Goal: Communication & Community: Answer question/provide support

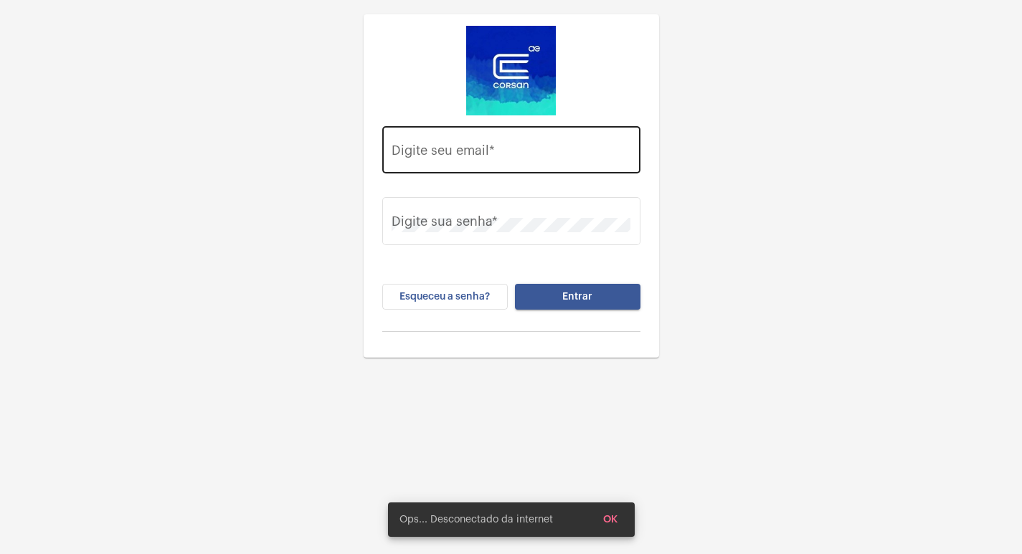
click at [461, 132] on div "Digite seu email *" at bounding box center [511, 148] width 239 height 51
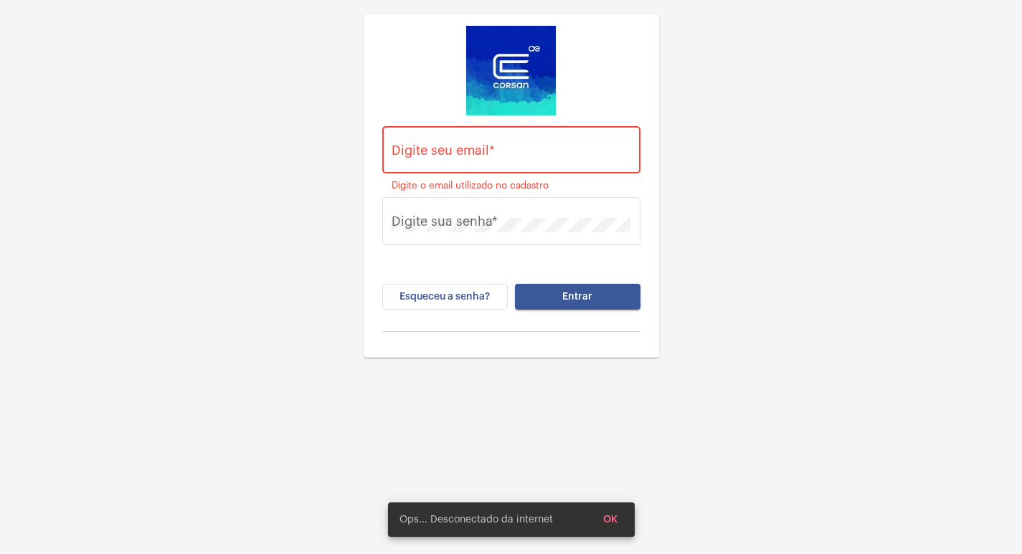
click at [459, 144] on div "Digite seu email *" at bounding box center [511, 148] width 239 height 51
click at [504, 161] on input "Digite seu email *" at bounding box center [511, 153] width 239 height 14
paste input "[EMAIL_ADDRESS][PERSON_NAME][DOMAIN_NAME]"
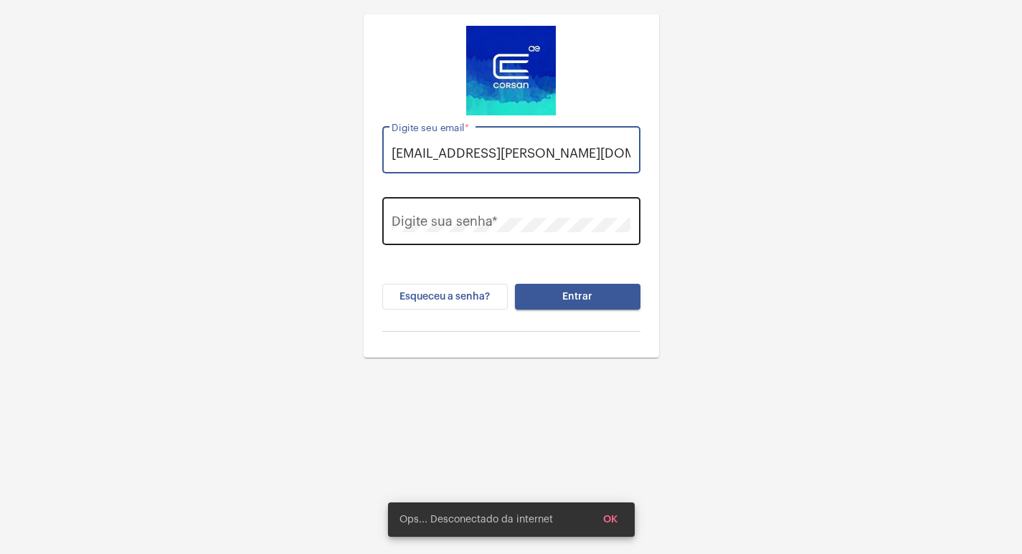
type input "[EMAIL_ADDRESS][PERSON_NAME][DOMAIN_NAME]"
click at [516, 213] on div "Digite sua senha *" at bounding box center [511, 219] width 239 height 51
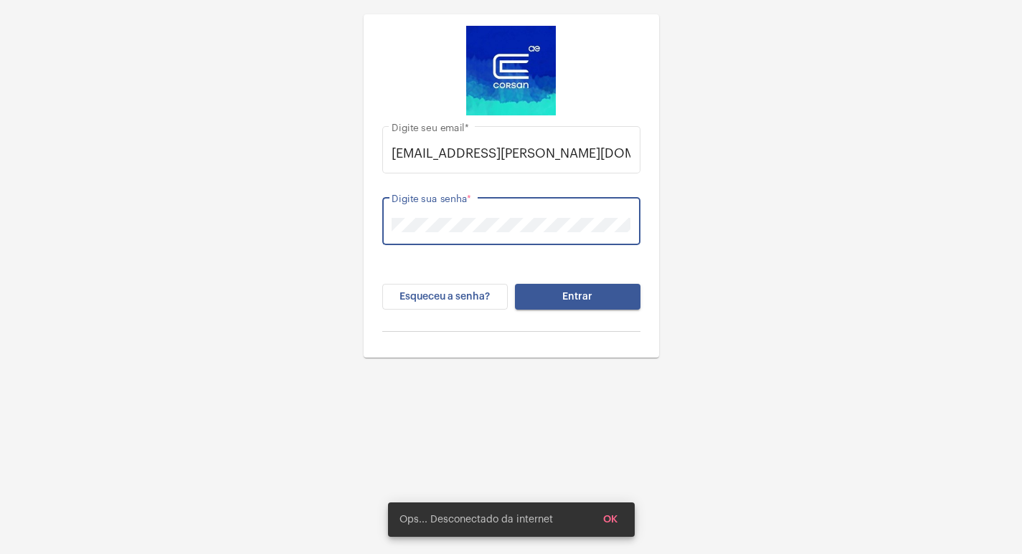
click at [515, 284] on button "Entrar" at bounding box center [577, 297] width 125 height 26
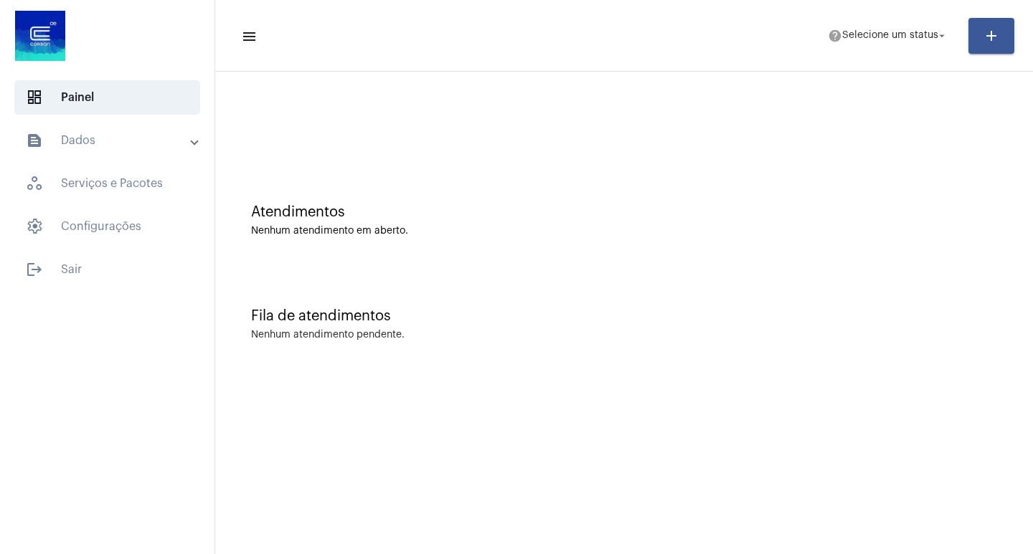
click at [62, 141] on mat-panel-title "text_snippet_outlined Dados" at bounding box center [109, 140] width 166 height 17
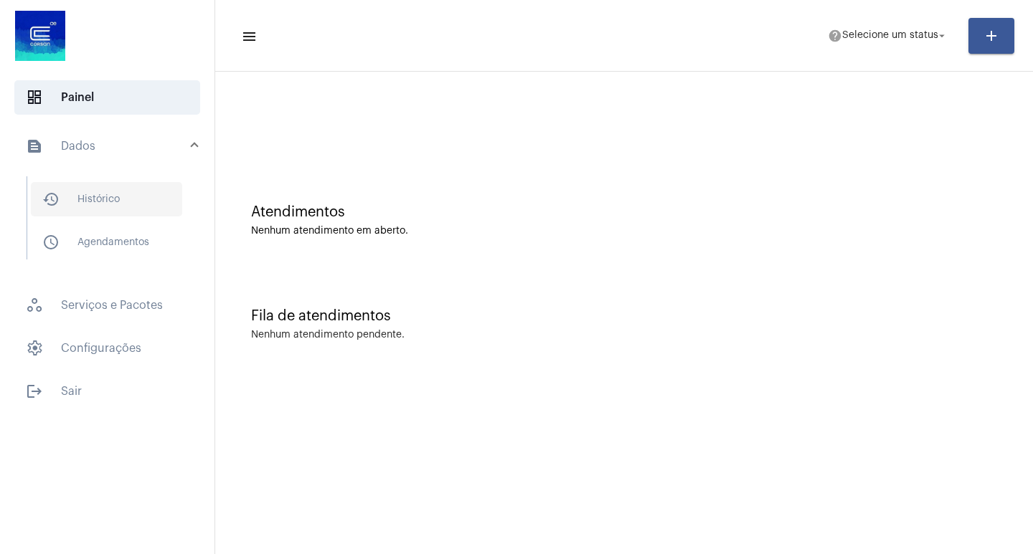
click at [93, 183] on span "history_outlined Histórico" at bounding box center [106, 199] width 151 height 34
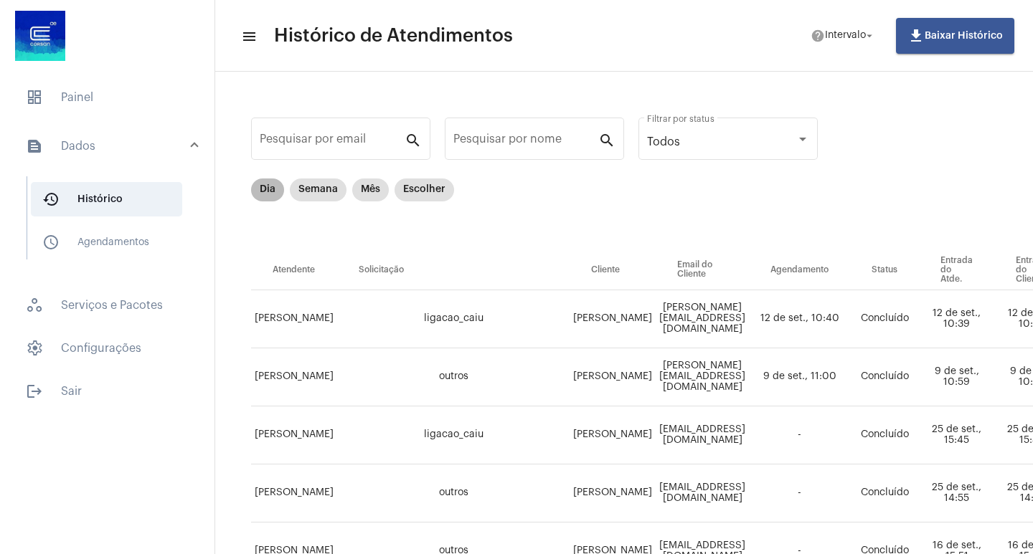
click at [267, 202] on div "Dia Semana Mês Escolher" at bounding box center [352, 190] width 209 height 29
click at [267, 195] on mat-chip "Dia" at bounding box center [267, 190] width 33 height 23
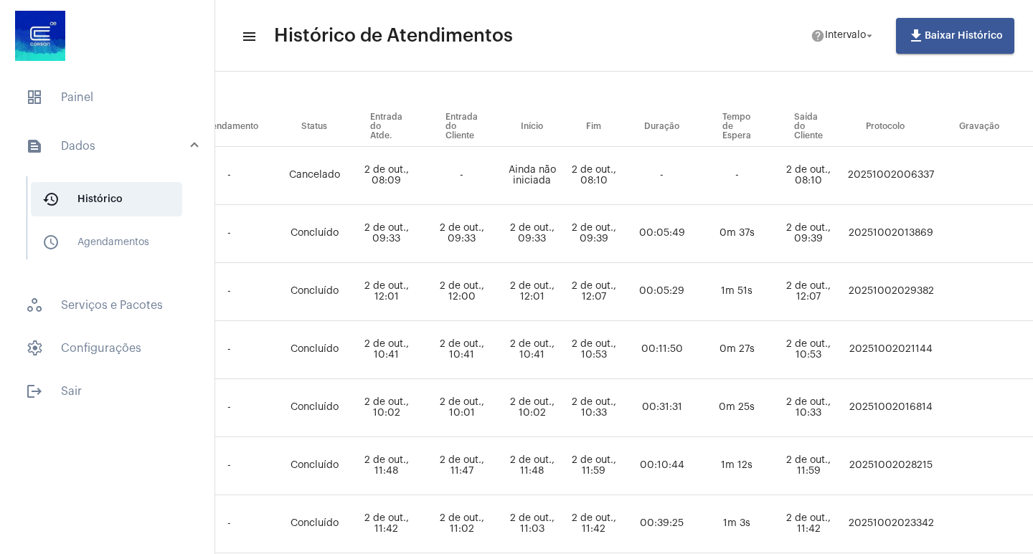
scroll to position [143, 572]
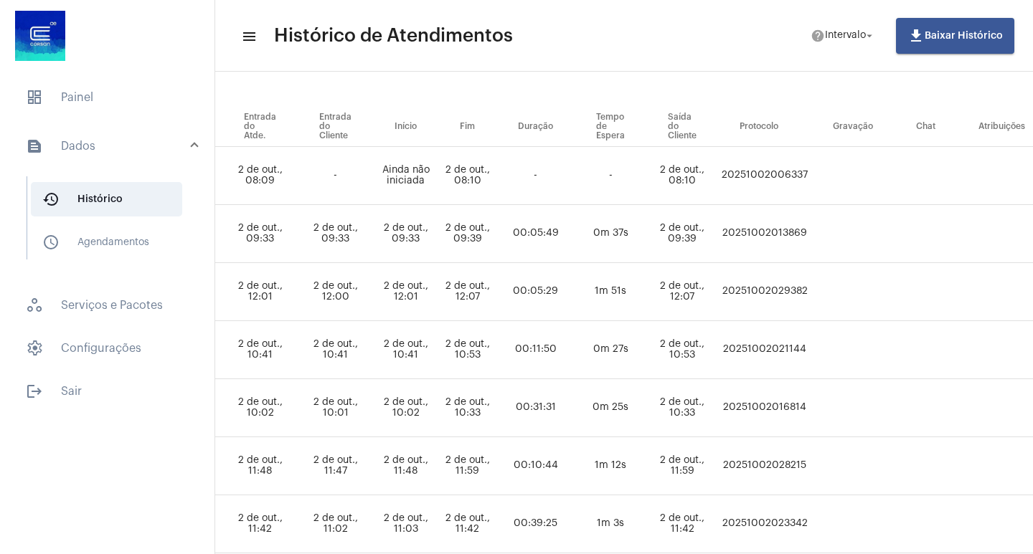
click at [811, 291] on td "20251002029382" at bounding box center [764, 292] width 93 height 58
copy td "20251002029382"
click at [82, 87] on span "dashboard Painel" at bounding box center [107, 97] width 186 height 34
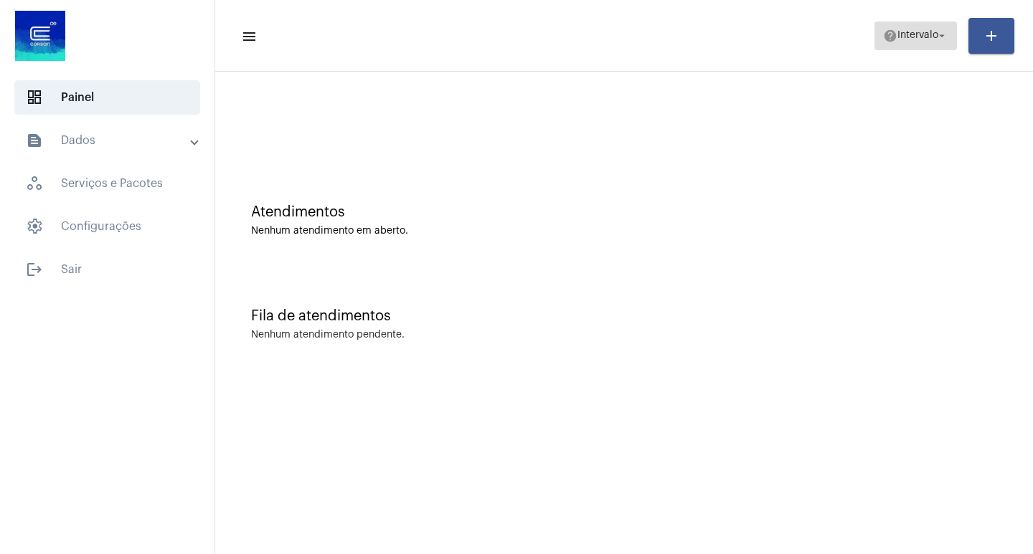
click at [886, 36] on mat-icon "help" at bounding box center [890, 36] width 14 height 14
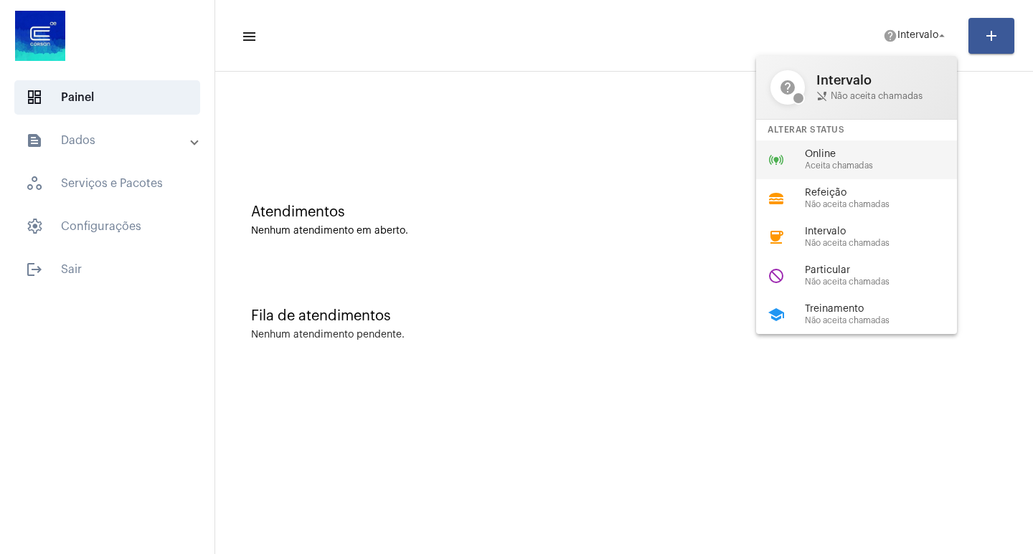
click at [867, 152] on span "Online" at bounding box center [886, 154] width 163 height 11
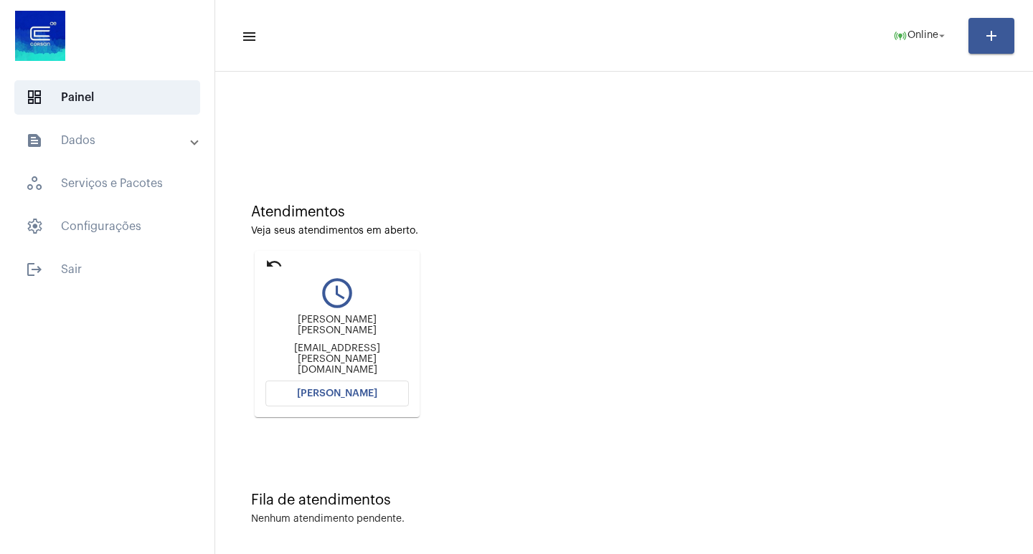
click at [357, 392] on span "[PERSON_NAME]" at bounding box center [337, 394] width 80 height 10
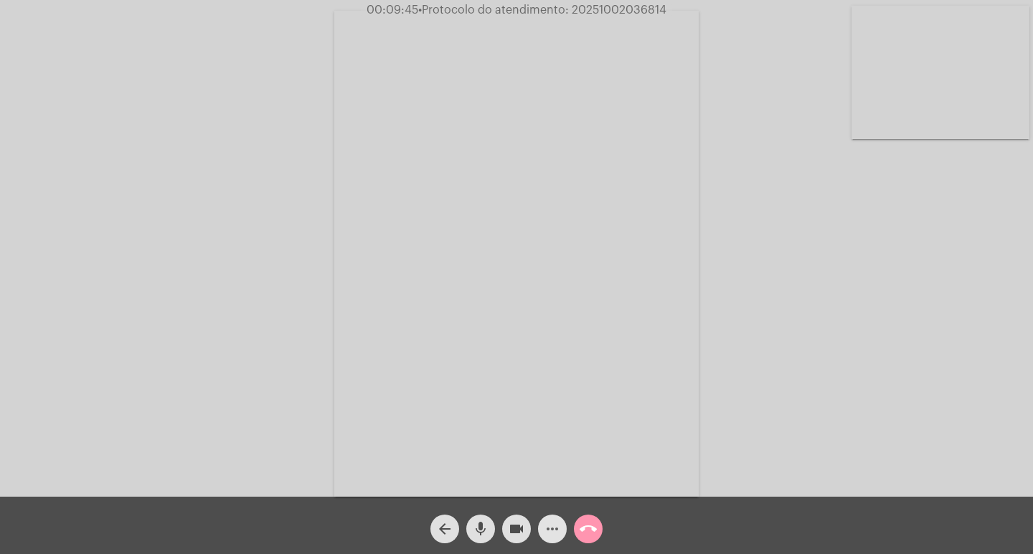
click at [551, 516] on span "more_horiz" at bounding box center [552, 529] width 17 height 29
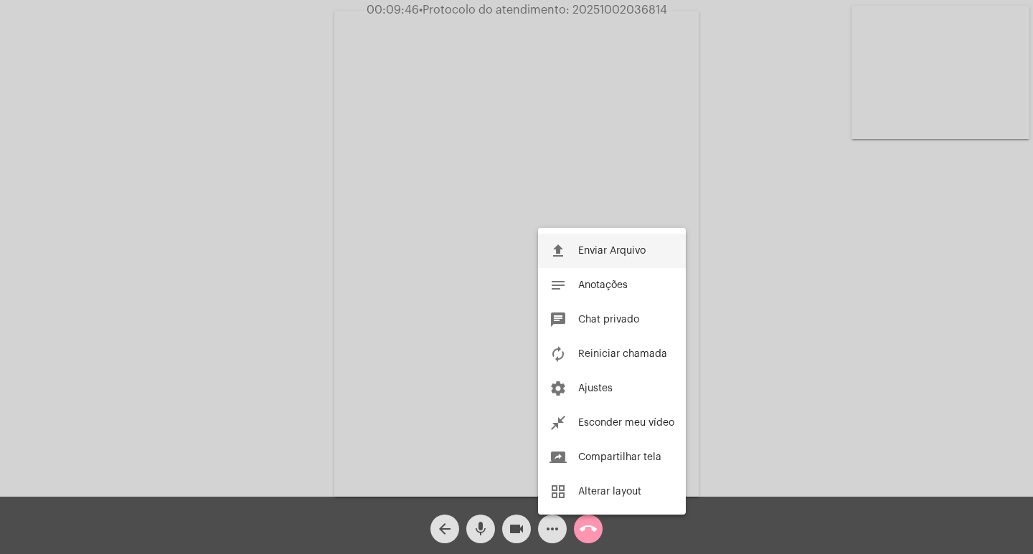
click at [573, 258] on button "file_upload Enviar Arquivo" at bounding box center [612, 251] width 148 height 34
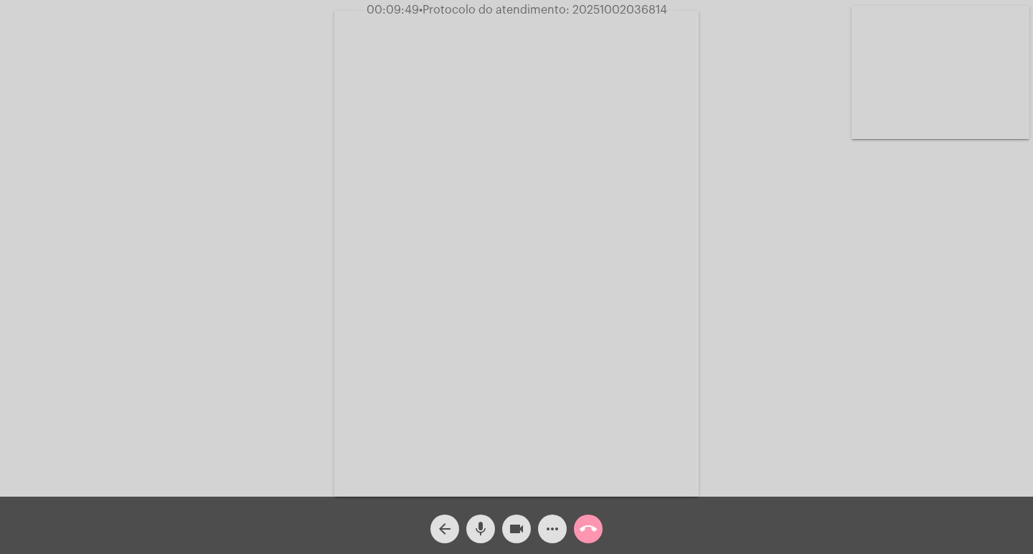
click at [559, 519] on span "more_horiz" at bounding box center [552, 529] width 17 height 29
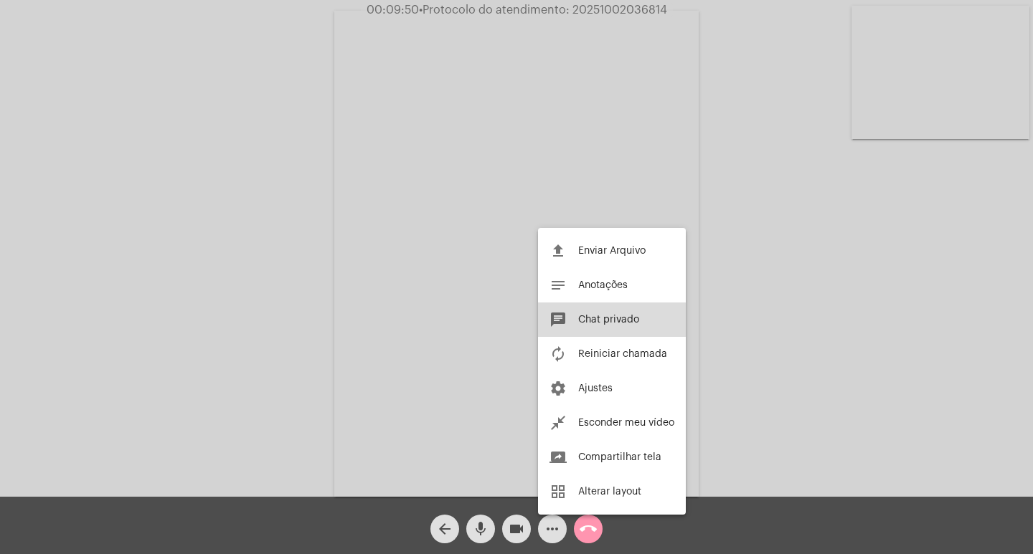
click at [601, 328] on button "chat Chat privado" at bounding box center [612, 320] width 148 height 34
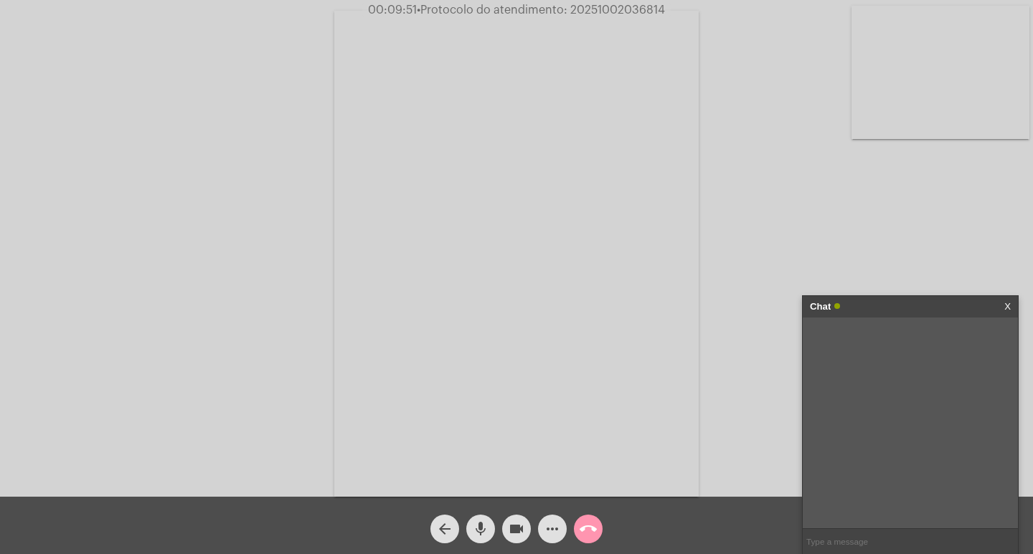
click at [825, 541] on input "text" at bounding box center [909, 541] width 215 height 25
paste input "Horários de atendimento: [PERSON_NAME] úteis das 09:00 às 17:00 Fone: [PHONE_NU…"
type input "Horários de atendimento: [PERSON_NAME] úteis das 09:00 às 17:00 Fone: [PHONE_NU…"
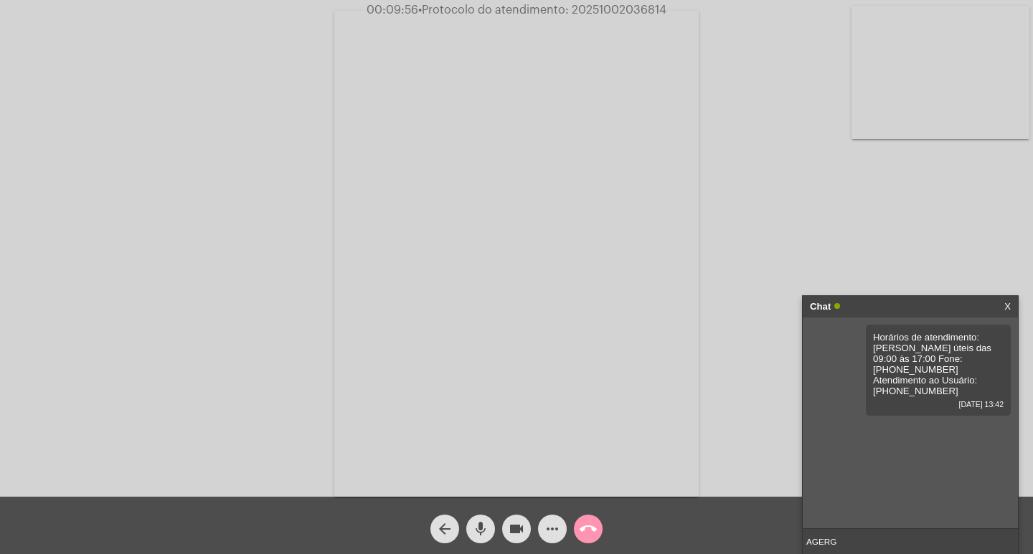
type input "AGERGS"
click at [865, 296] on div "Chat" at bounding box center [895, 307] width 171 height 22
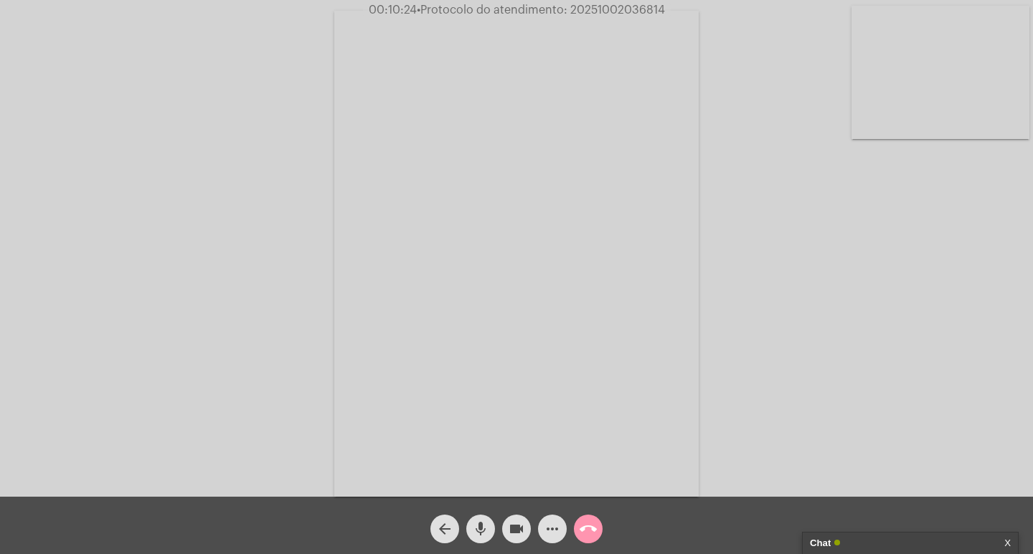
click at [863, 543] on div "Chat" at bounding box center [895, 544] width 171 height 22
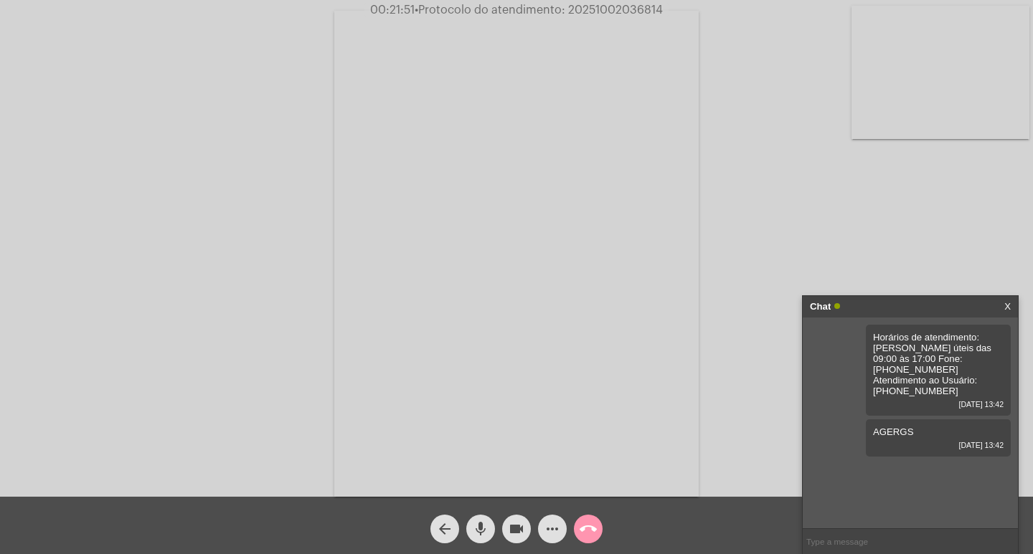
click at [593, 14] on span "• Protocolo do atendimento: 20251002036814" at bounding box center [538, 9] width 248 height 11
copy span "20251002036814"
click at [830, 544] on input "text" at bounding box center [909, 541] width 215 height 25
paste input "20251002036814"
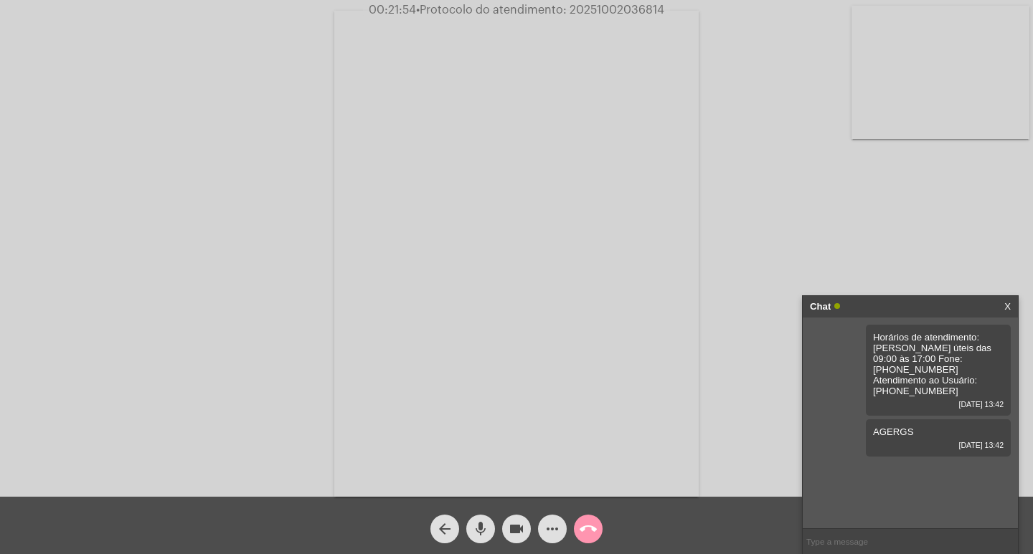
type input "20251002036814"
click at [894, 296] on div "Chat" at bounding box center [895, 307] width 171 height 22
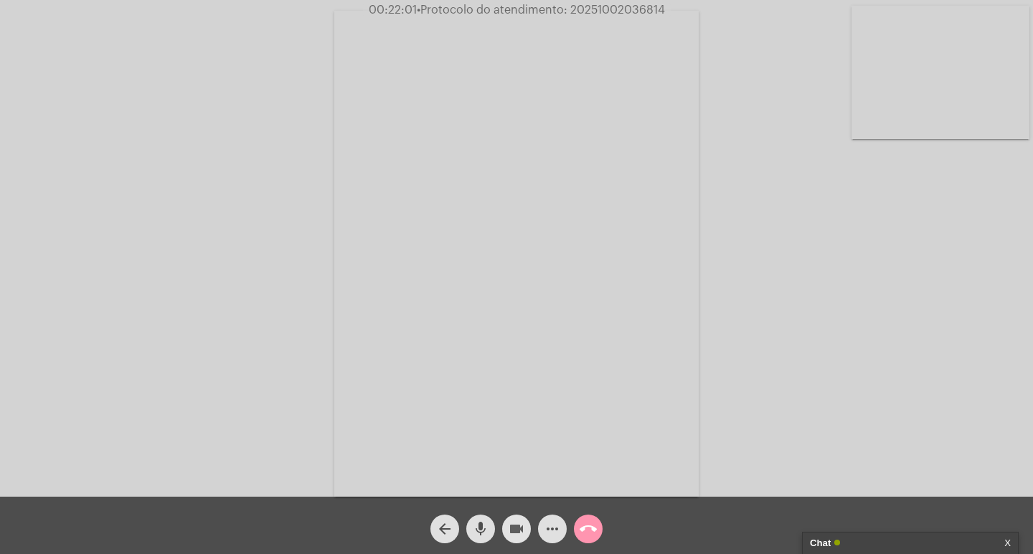
click at [516, 531] on mat-icon "videocam" at bounding box center [516, 529] width 17 height 17
click at [481, 525] on mat-icon "mic" at bounding box center [480, 529] width 17 height 17
click at [597, 530] on button "call_end" at bounding box center [588, 529] width 29 height 29
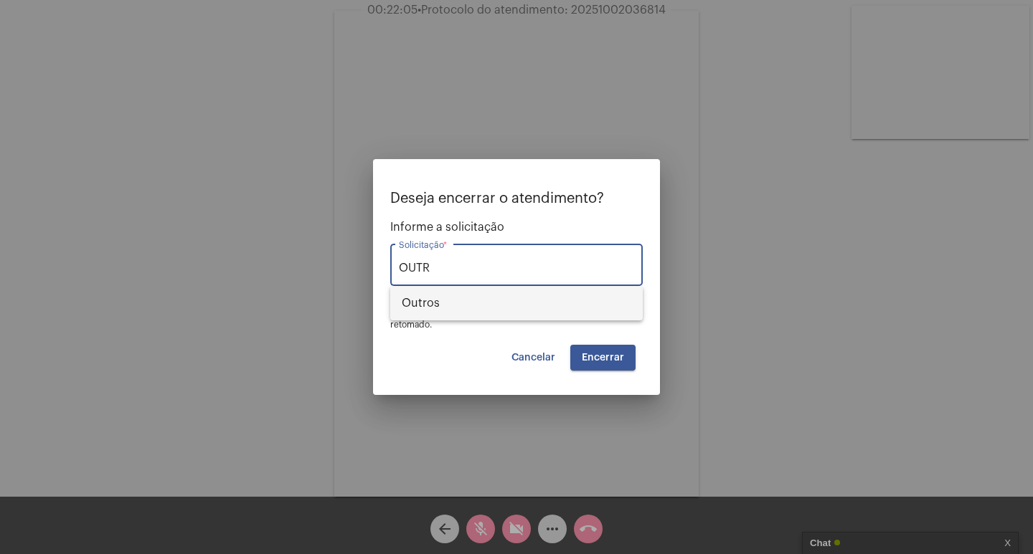
click at [565, 314] on span "Outros" at bounding box center [516, 303] width 229 height 34
type input "Outros"
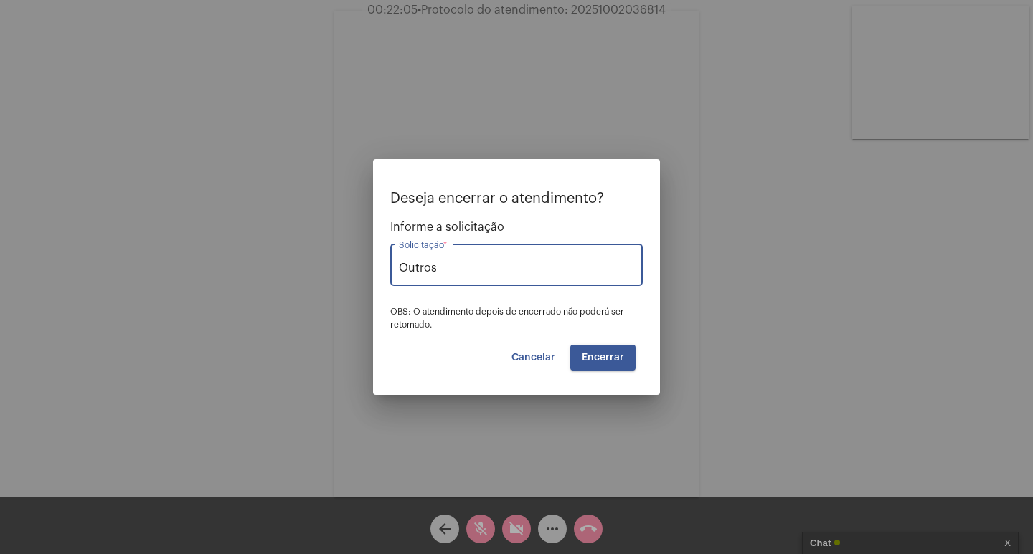
click at [609, 361] on span "Encerrar" at bounding box center [603, 358] width 42 height 10
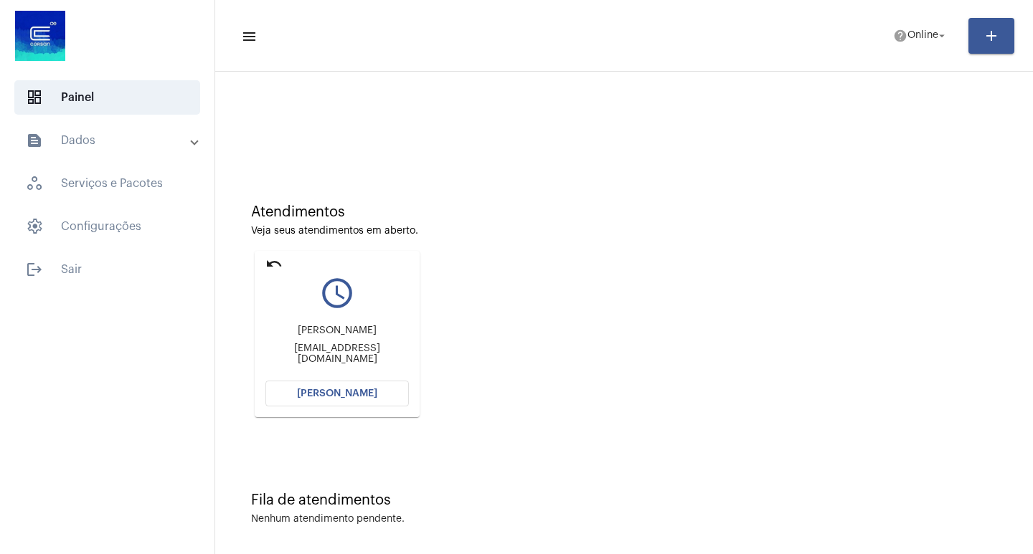
click at [297, 389] on button "[PERSON_NAME]" at bounding box center [336, 394] width 143 height 26
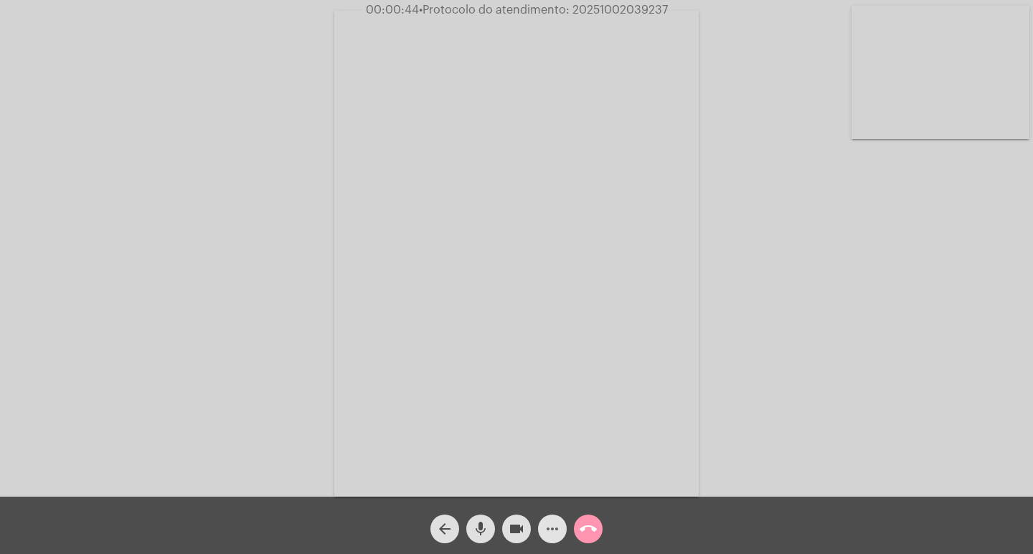
click at [556, 521] on mat-icon "more_horiz" at bounding box center [552, 529] width 17 height 17
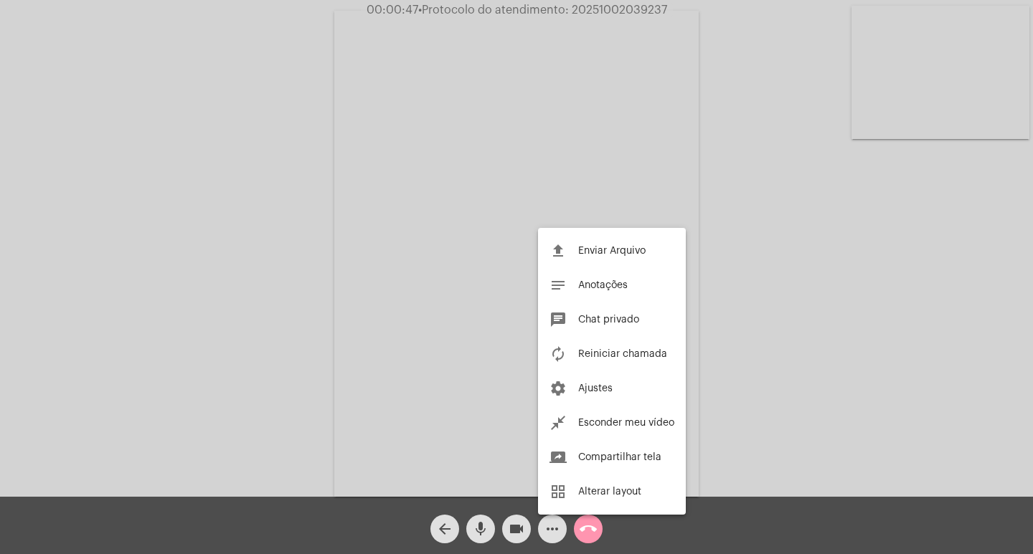
click at [468, 131] on div at bounding box center [516, 277] width 1033 height 554
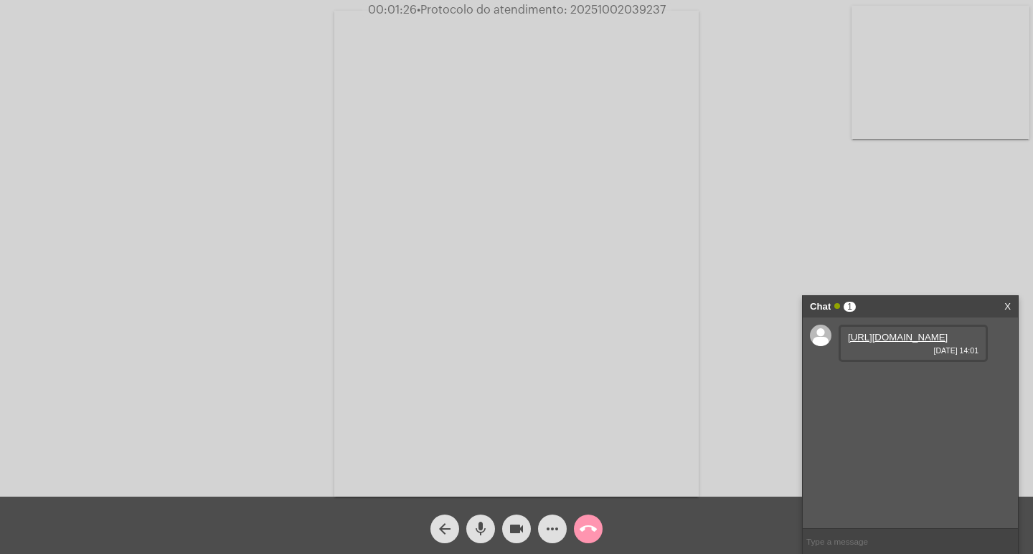
click at [892, 343] on link "[URL][DOMAIN_NAME]" at bounding box center [898, 337] width 100 height 11
click at [889, 384] on link "[URL][DOMAIN_NAME]" at bounding box center [898, 378] width 100 height 11
click at [556, 517] on span "more_horiz" at bounding box center [552, 529] width 17 height 29
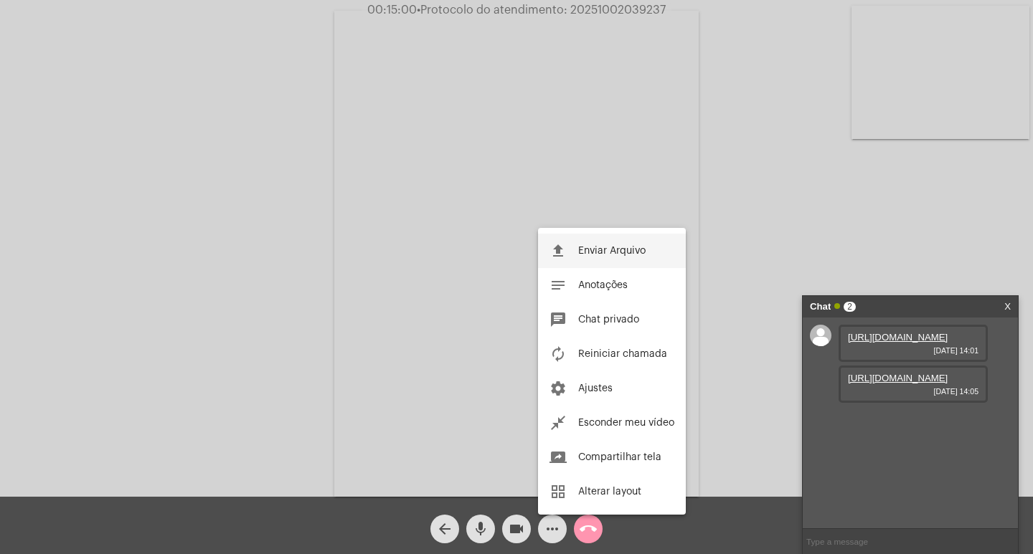
click at [592, 257] on button "file_upload Enviar Arquivo" at bounding box center [612, 251] width 148 height 34
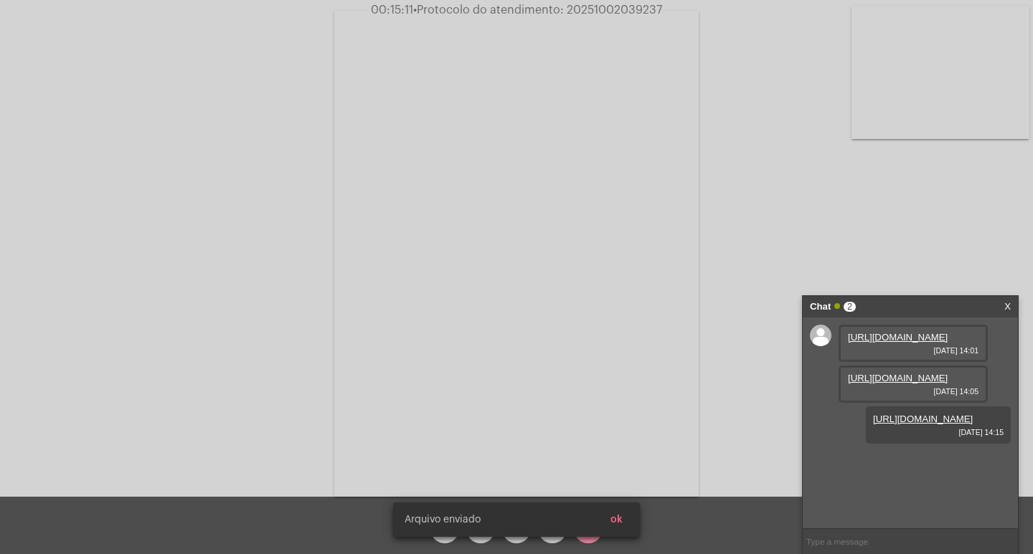
scroll to position [12, 0]
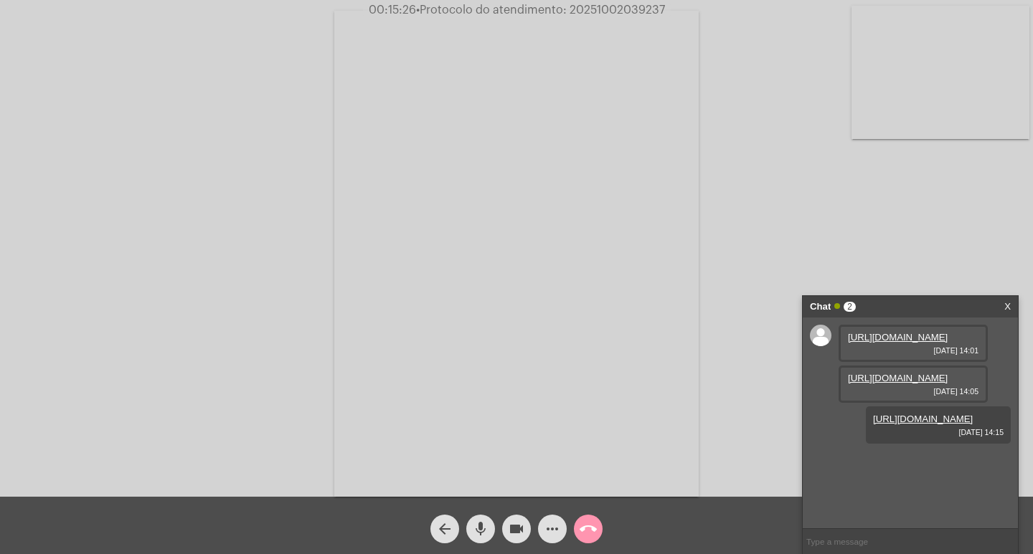
click at [928, 306] on div "Chat 2" at bounding box center [895, 307] width 171 height 22
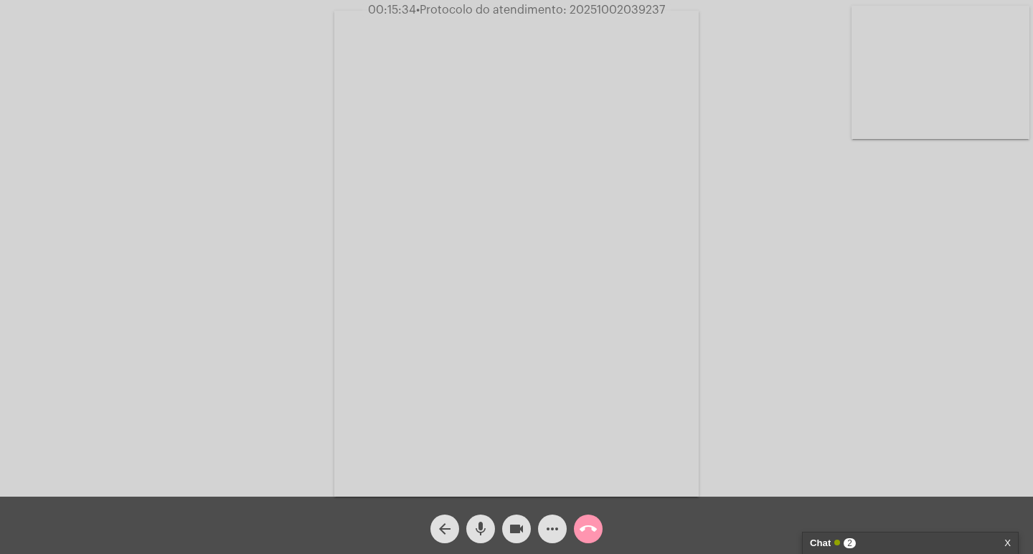
click at [952, 533] on div "Chat 2" at bounding box center [895, 544] width 171 height 22
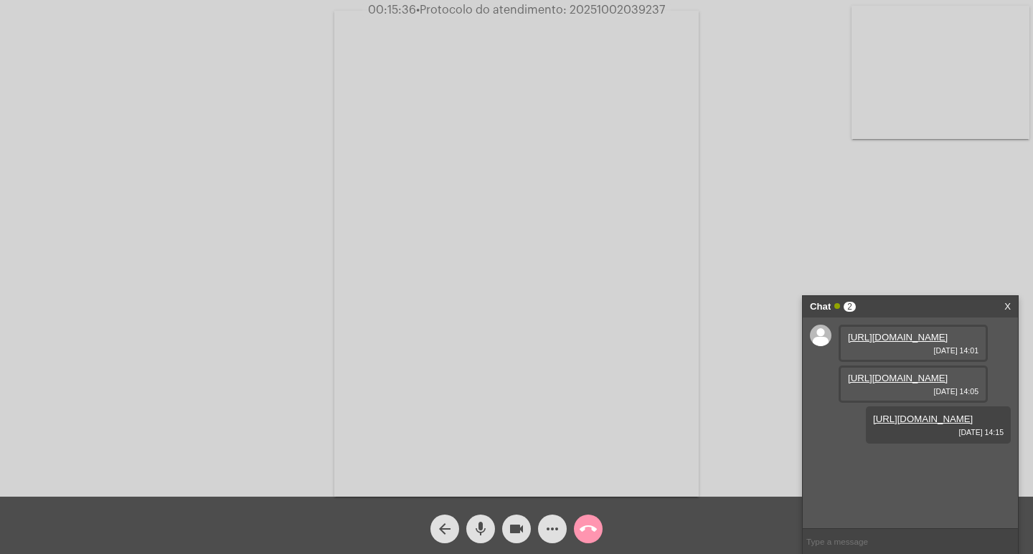
click at [644, 14] on span "• Protocolo do atendimento: 20251002039237" at bounding box center [540, 9] width 249 height 11
copy span "20251002039237"
click at [828, 538] on input "text" at bounding box center [909, 541] width 215 height 25
paste input "20251002039237"
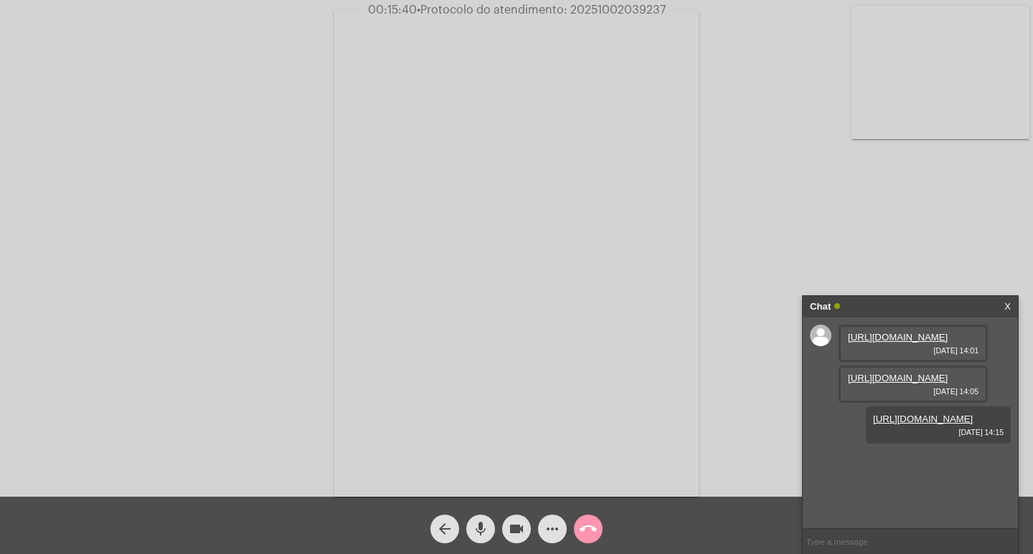
type input "20251002039237"
click at [891, 313] on div "Chat" at bounding box center [895, 307] width 171 height 22
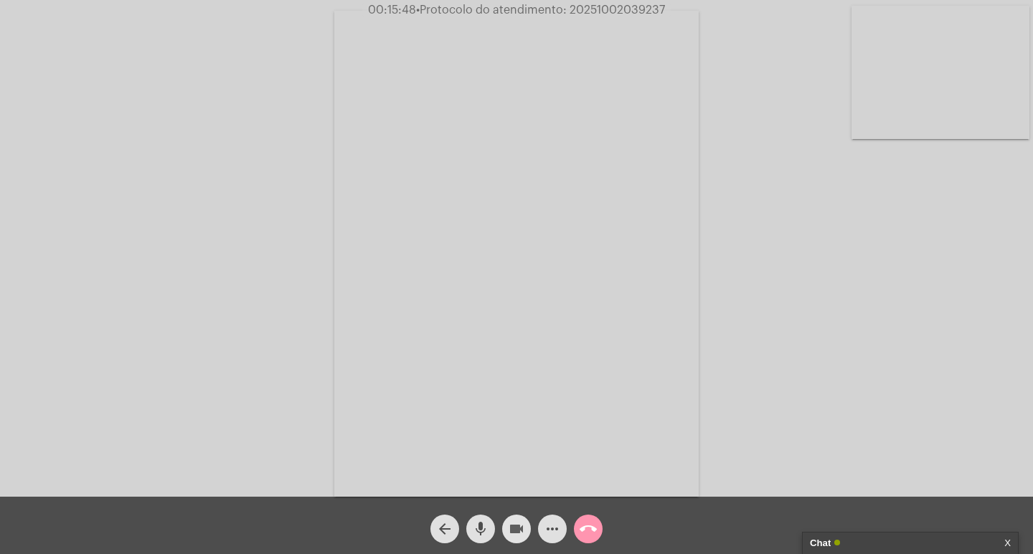
click at [516, 528] on mat-icon "videocam" at bounding box center [516, 529] width 17 height 17
click at [481, 523] on mat-icon "mic" at bounding box center [480, 529] width 17 height 17
click at [574, 526] on button "call_end" at bounding box center [588, 529] width 29 height 29
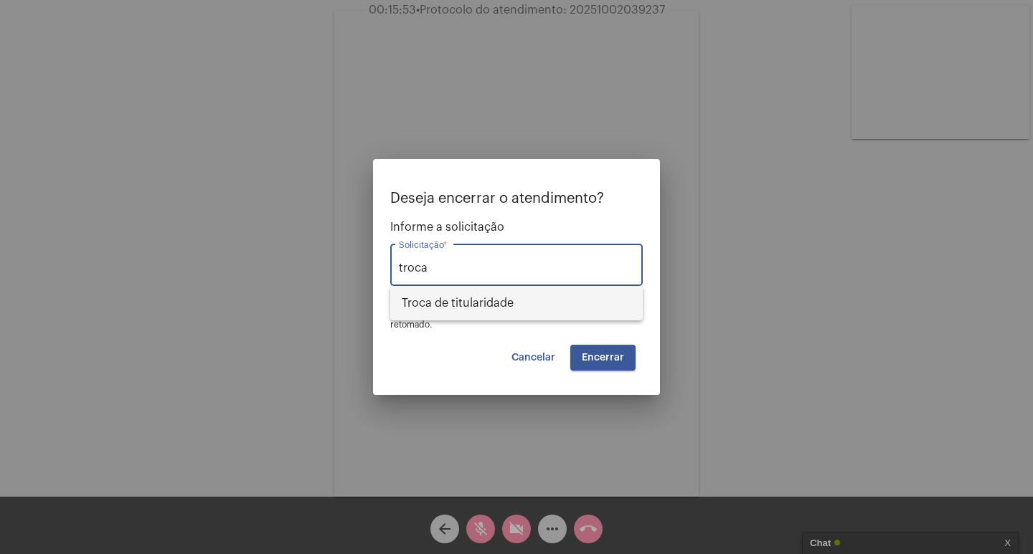
click at [559, 298] on span "Troca de titularidade" at bounding box center [516, 303] width 229 height 34
type input "Troca de titularidade"
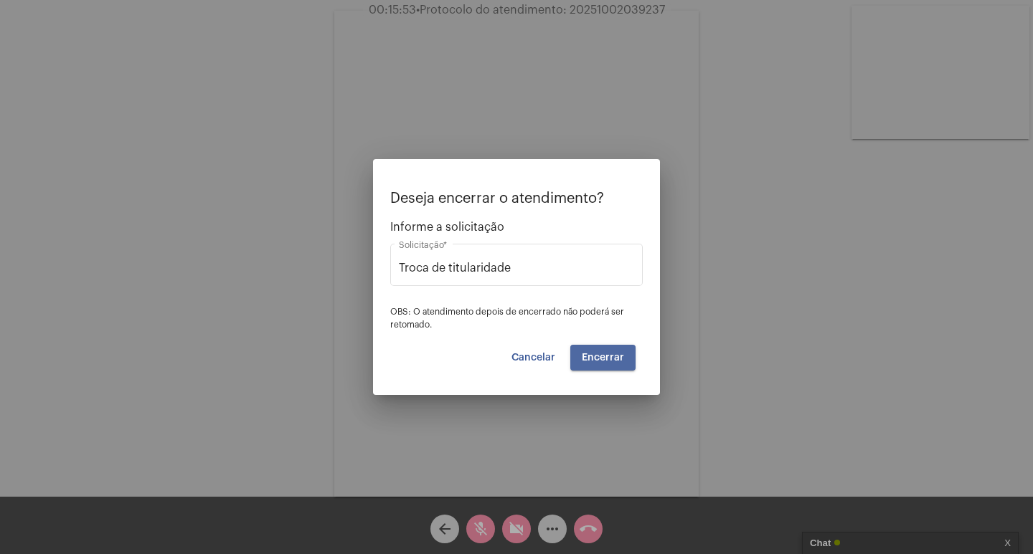
click at [608, 364] on button "Encerrar" at bounding box center [602, 358] width 65 height 26
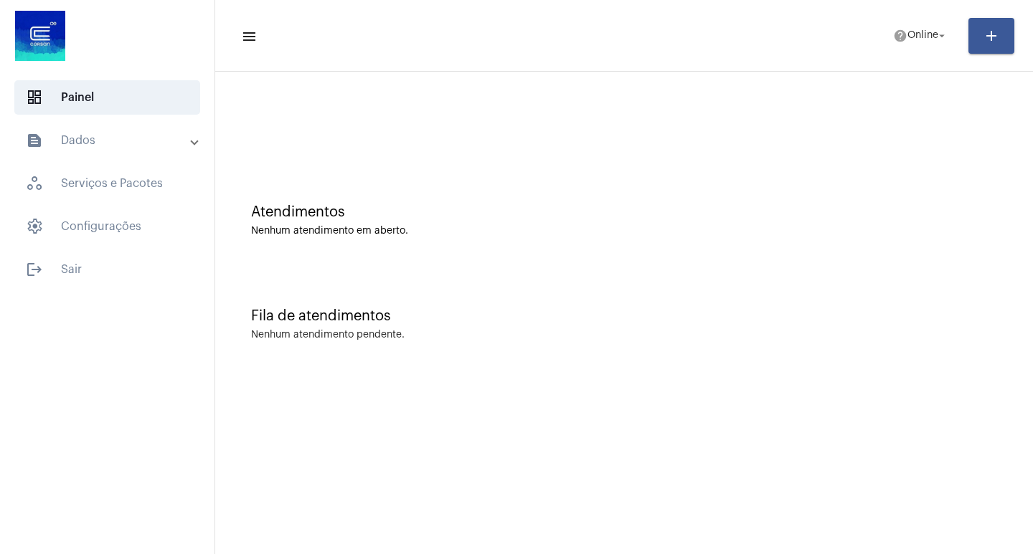
click at [143, 133] on mat-panel-title "text_snippet_outlined Dados" at bounding box center [109, 140] width 166 height 17
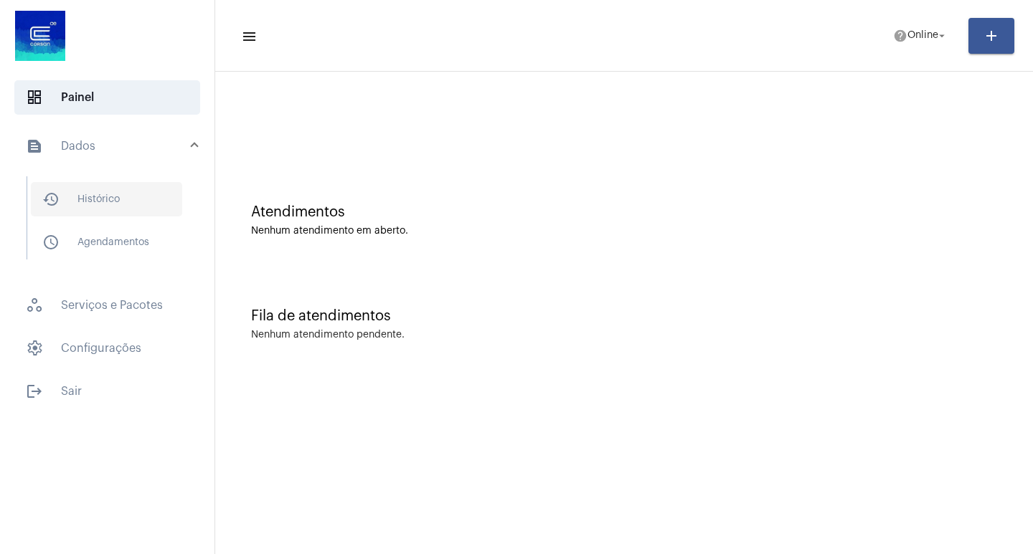
click at [131, 184] on span "history_outlined Histórico" at bounding box center [106, 199] width 151 height 34
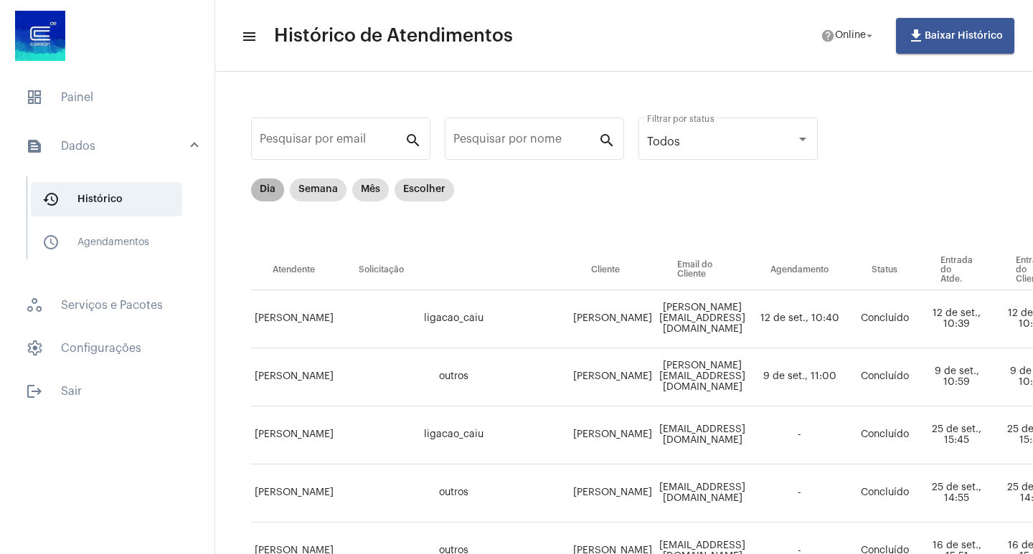
click at [262, 193] on mat-chip "Dia" at bounding box center [267, 190] width 33 height 23
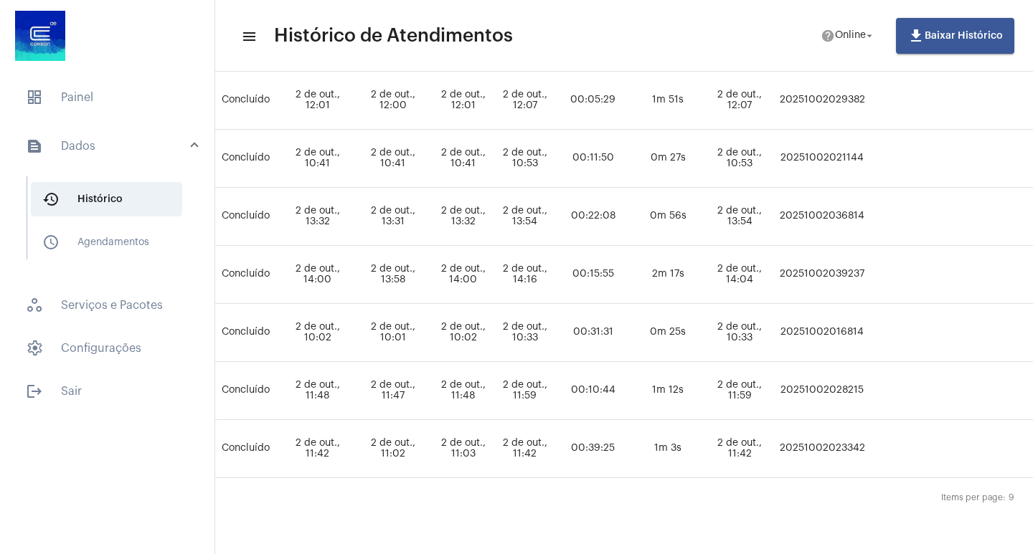
scroll to position [346, 754]
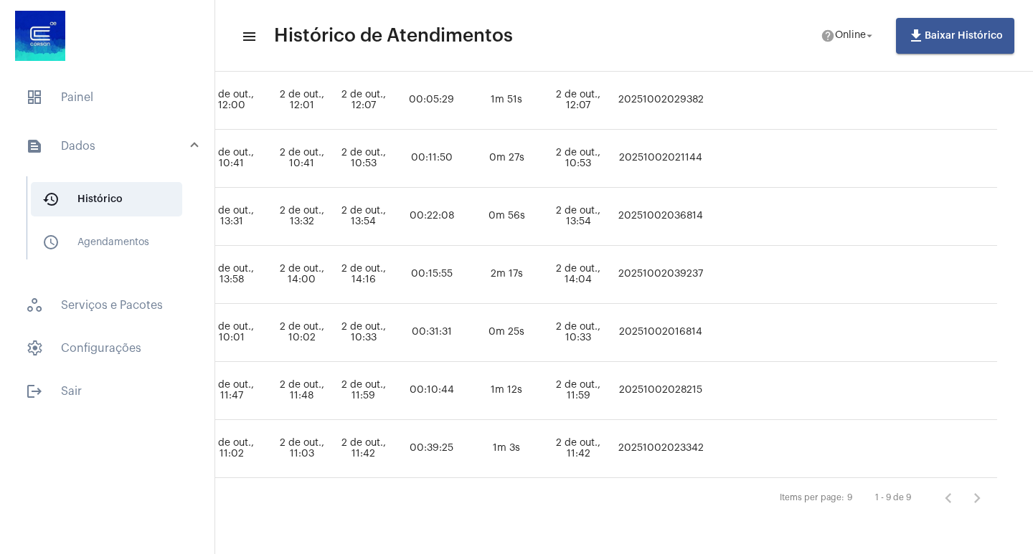
click at [639, 255] on td "20251002039237" at bounding box center [660, 275] width 93 height 58
copy td "20251002039237"
click at [143, 94] on span "dashboard Painel" at bounding box center [107, 97] width 186 height 34
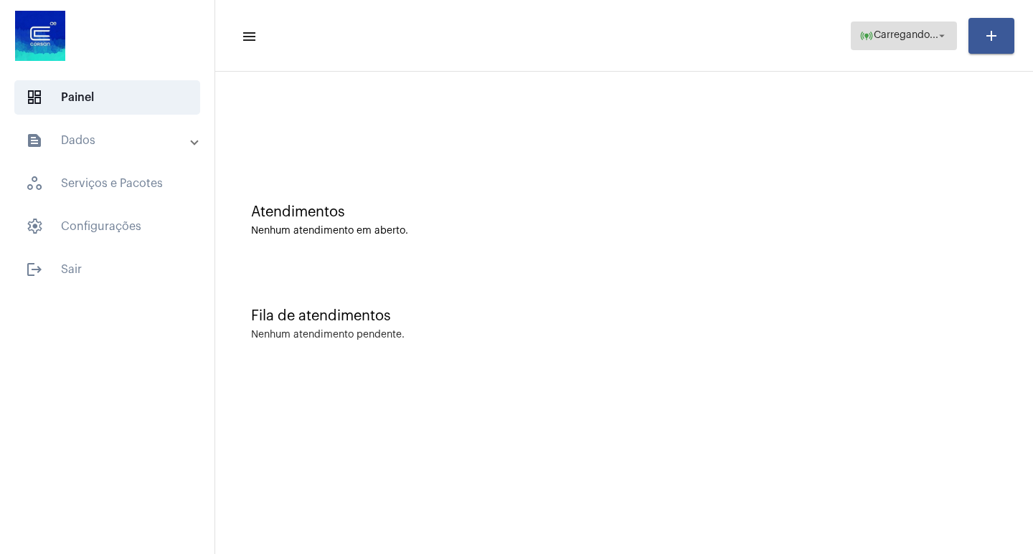
click at [883, 46] on span "online_prediction Carregando... arrow_drop_down" at bounding box center [903, 35] width 89 height 26
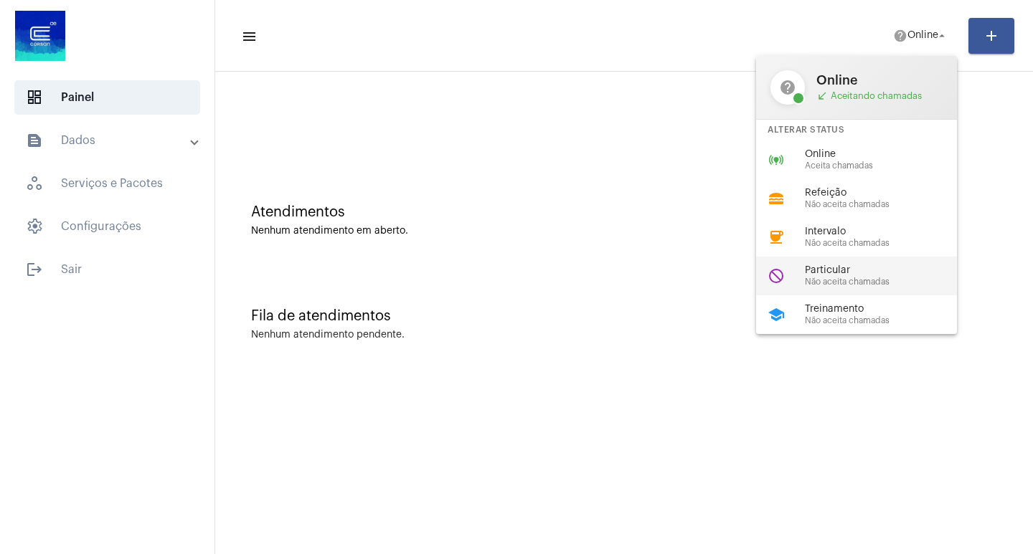
click at [815, 278] on span "Não aceita chamadas" at bounding box center [886, 282] width 163 height 9
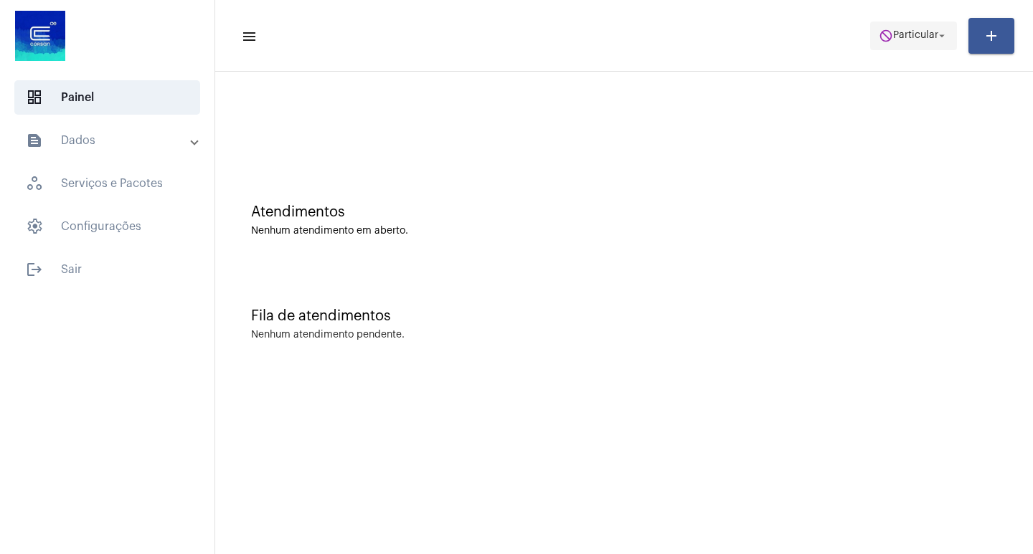
click at [901, 47] on span "do_not_disturb Particular arrow_drop_down" at bounding box center [913, 35] width 70 height 26
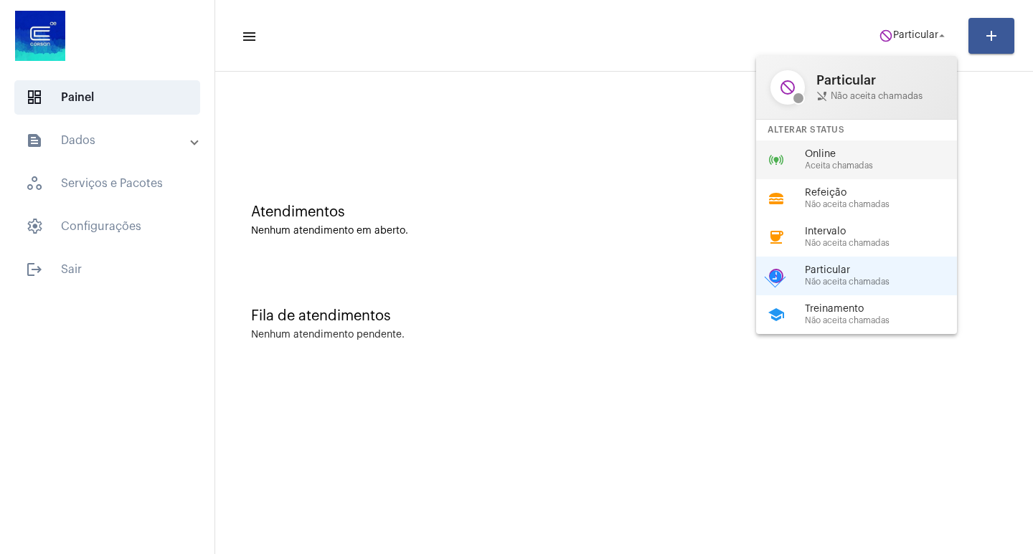
drag, startPoint x: 809, startPoint y: 146, endPoint x: 335, endPoint y: 16, distance: 491.6
click at [807, 148] on div "online_prediction Online Aceita chamadas" at bounding box center [868, 160] width 224 height 39
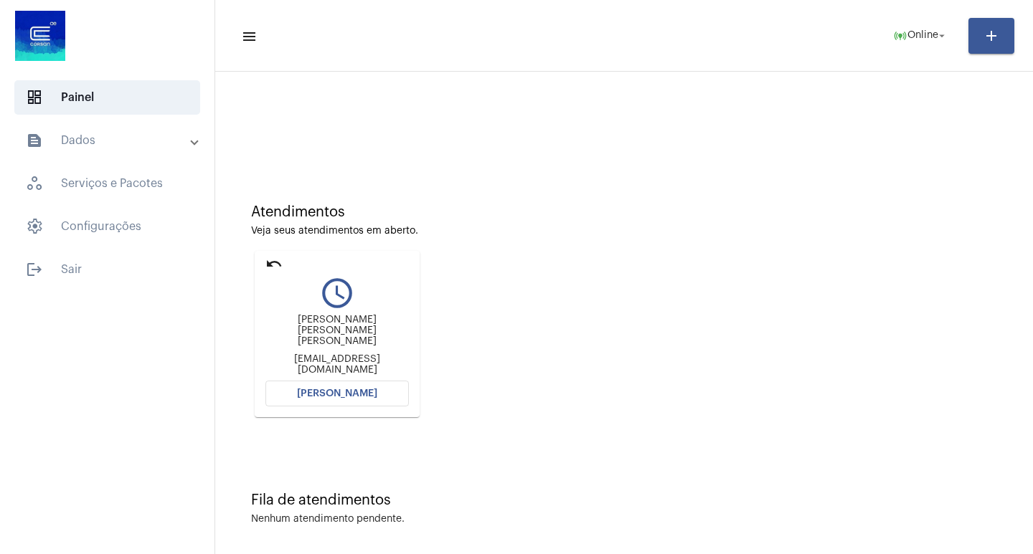
click at [321, 397] on span "[PERSON_NAME]" at bounding box center [337, 394] width 80 height 10
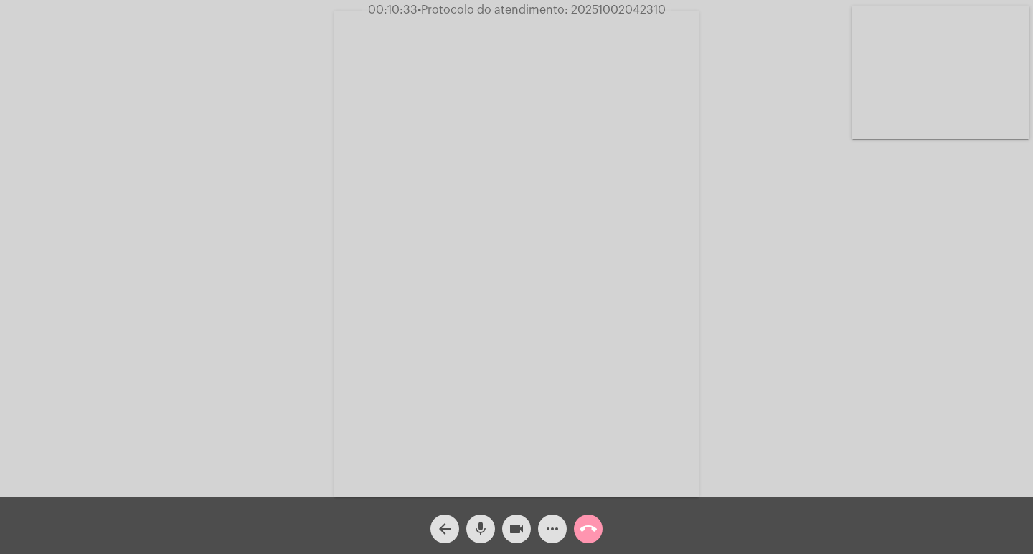
click at [605, 8] on span "• Protocolo do atendimento: 20251002042310" at bounding box center [541, 9] width 248 height 11
copy span "20251002042310"
click at [554, 539] on span "more_horiz" at bounding box center [552, 529] width 17 height 29
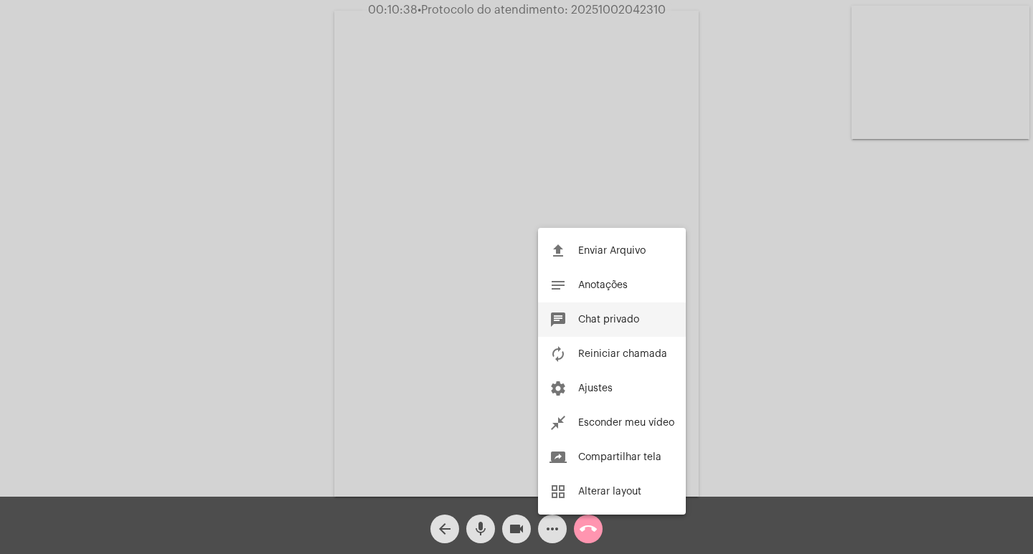
click at [596, 333] on button "chat Chat privado" at bounding box center [612, 320] width 148 height 34
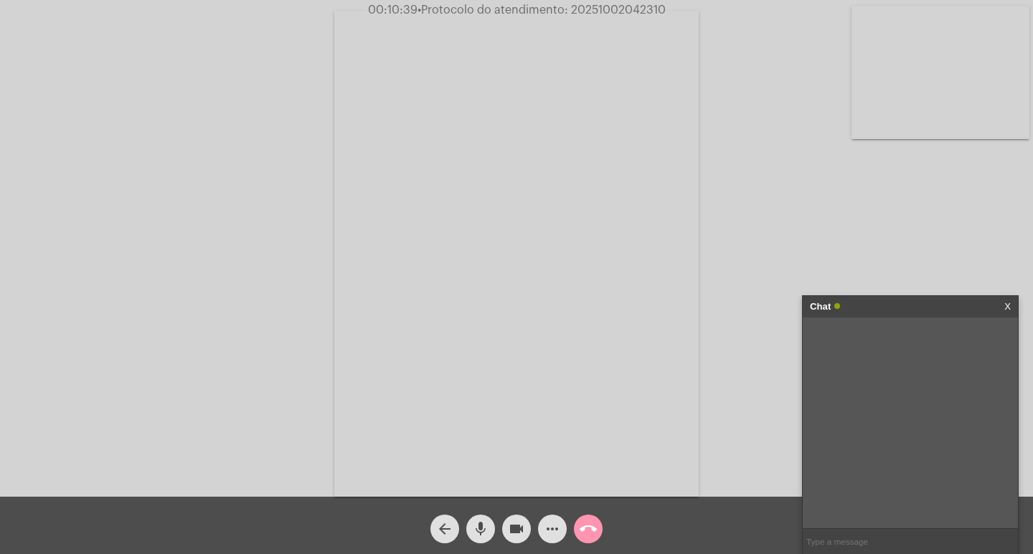
click at [865, 541] on input "text" at bounding box center [909, 541] width 215 height 25
paste input "20251002042310"
type input "20251002042310"
click at [890, 539] on input "20251002042310" at bounding box center [909, 541] width 215 height 25
click at [873, 310] on div "Chat" at bounding box center [895, 307] width 171 height 22
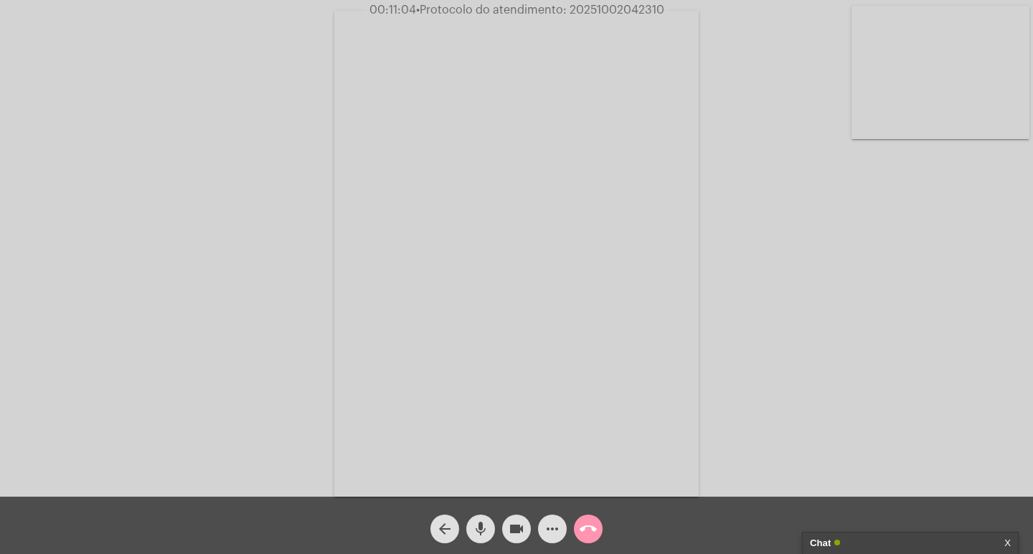
click at [518, 524] on mat-icon "videocam" at bounding box center [516, 529] width 17 height 17
click at [470, 522] on button "mic" at bounding box center [480, 529] width 29 height 29
click at [594, 526] on mat-icon "call_end" at bounding box center [587, 529] width 17 height 17
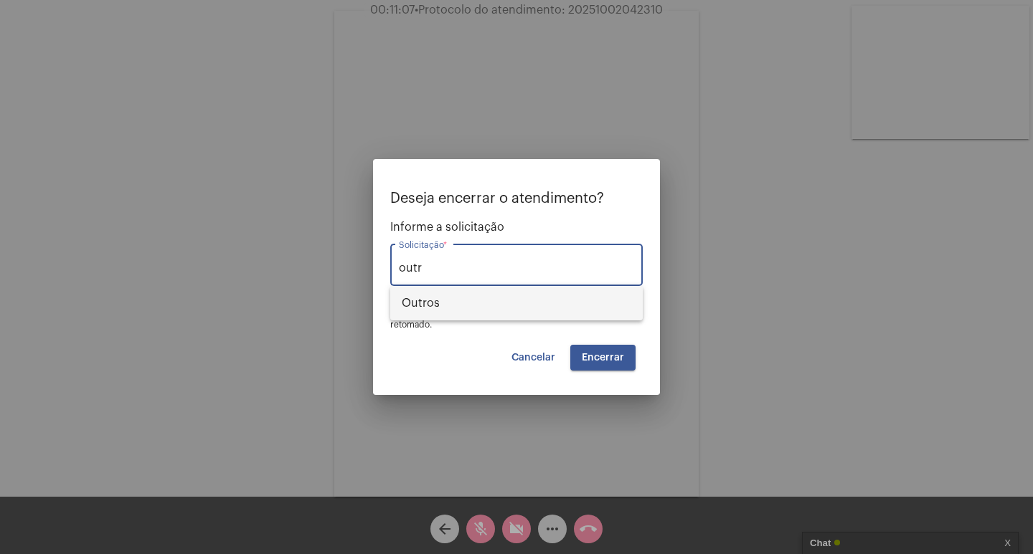
click at [581, 311] on span "Outros" at bounding box center [516, 303] width 229 height 34
type input "Outros"
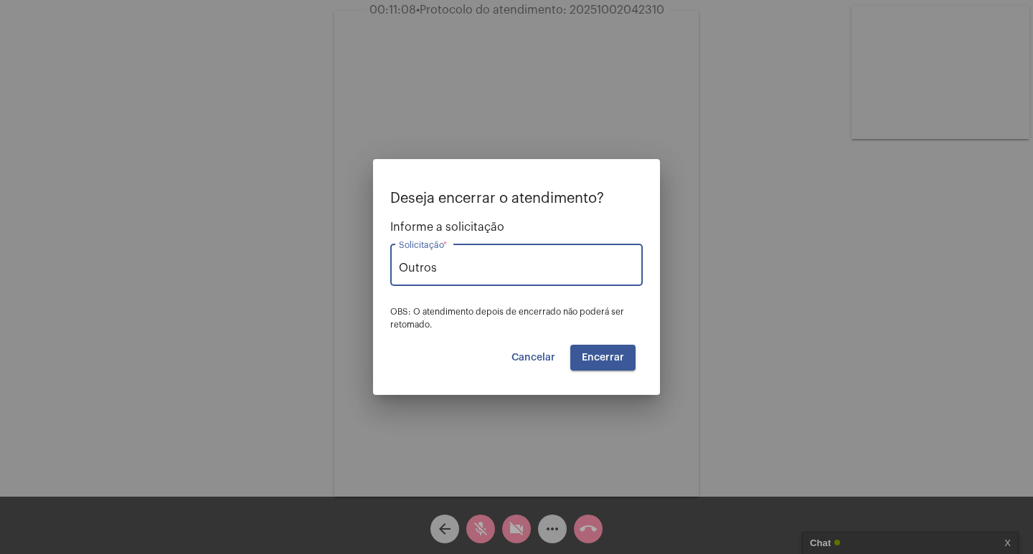
click at [613, 361] on span "Encerrar" at bounding box center [603, 358] width 42 height 10
